Goal: Find specific page/section: Find specific page/section

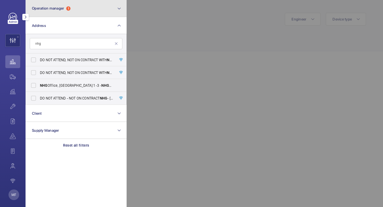
click at [85, 10] on button "Operation manager 1" at bounding box center [76, 8] width 101 height 17
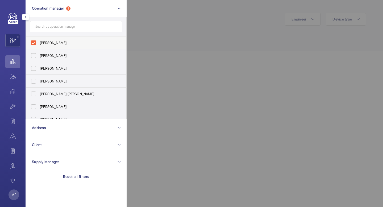
click at [52, 42] on span "[PERSON_NAME]" at bounding box center [76, 42] width 73 height 5
click at [39, 42] on input "[PERSON_NAME]" at bounding box center [33, 43] width 11 height 11
checkbox input "false"
click at [63, 29] on input "text" at bounding box center [76, 26] width 93 height 11
paste input "E2 0QQ"
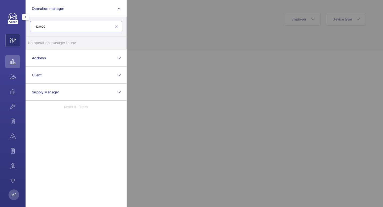
type input "E2 0QQ"
click at [117, 28] on mat-icon at bounding box center [116, 26] width 4 height 4
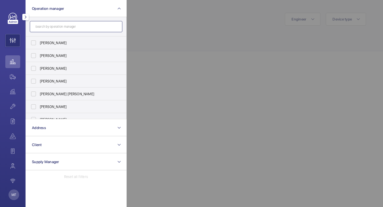
type input "m"
paste input "E2 0QQ"
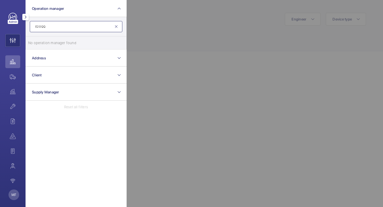
type input "E2 0QQ"
click at [116, 27] on mat-icon at bounding box center [116, 26] width 4 height 4
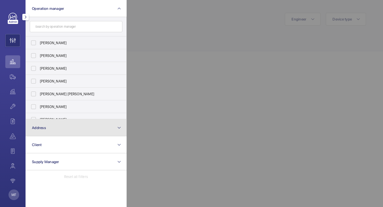
click at [120, 131] on mat-icon at bounding box center [119, 128] width 4 height 6
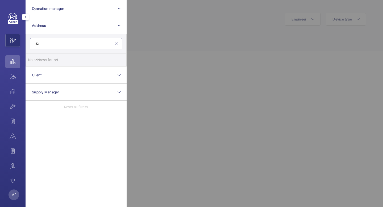
type input "E"
type input "Meath"
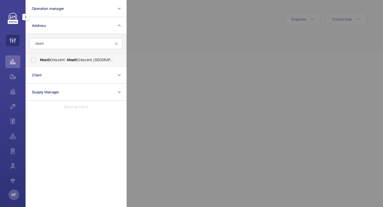
click at [87, 62] on span "Meath Crescent - [GEOGRAPHIC_DATA]" at bounding box center [76, 59] width 73 height 5
click at [39, 62] on input "Meath Crescent - [GEOGRAPHIC_DATA]" at bounding box center [33, 60] width 11 height 11
checkbox input "true"
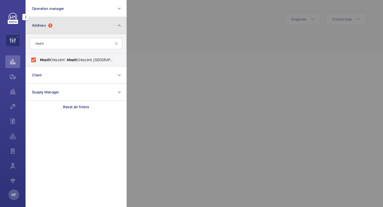
click at [121, 27] on button "Address 1" at bounding box center [76, 25] width 101 height 17
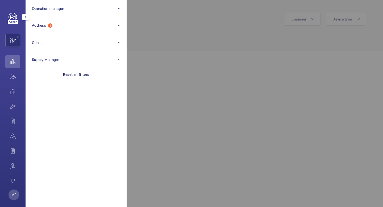
click at [10, 65] on wm-front-icon-button at bounding box center [12, 61] width 15 height 13
click at [18, 40] on wm-front-icon-button at bounding box center [13, 40] width 14 height 13
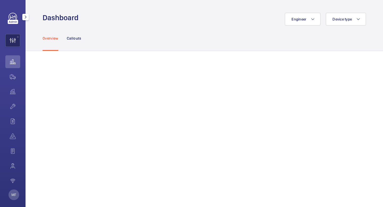
click at [12, 43] on wm-front-icon-button at bounding box center [13, 40] width 14 height 13
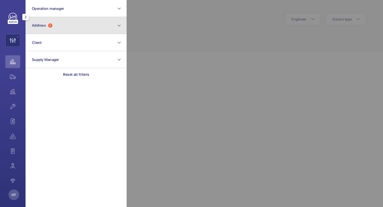
click at [92, 26] on button "Address 1" at bounding box center [76, 25] width 101 height 17
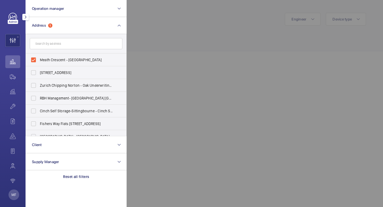
click at [21, 41] on div "Operation manager Address [STREET_ADDRESS] [STREET_ADDRESS] - [STREET_ADDRESS] …" at bounding box center [13, 103] width 26 height 207
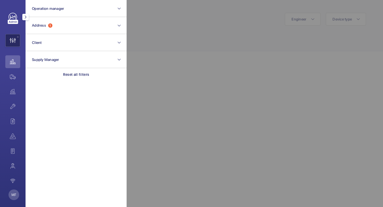
click at [15, 37] on wm-front-icon-button at bounding box center [13, 40] width 14 height 13
